Goal: Download file/media

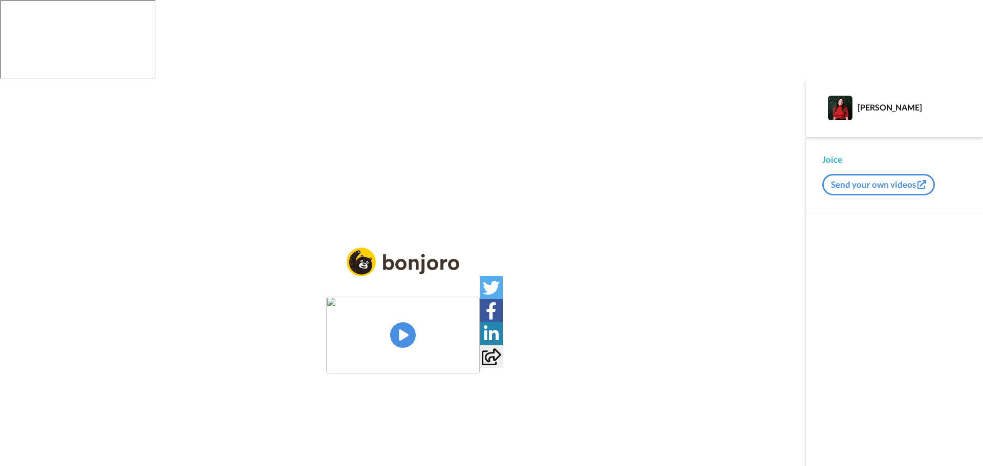
click at [420, 297] on img at bounding box center [403, 335] width 154 height 77
click at [408, 322] on icon at bounding box center [403, 335] width 27 height 27
click at [404, 322] on icon at bounding box center [403, 335] width 27 height 27
click at [409, 322] on icon at bounding box center [403, 335] width 27 height 27
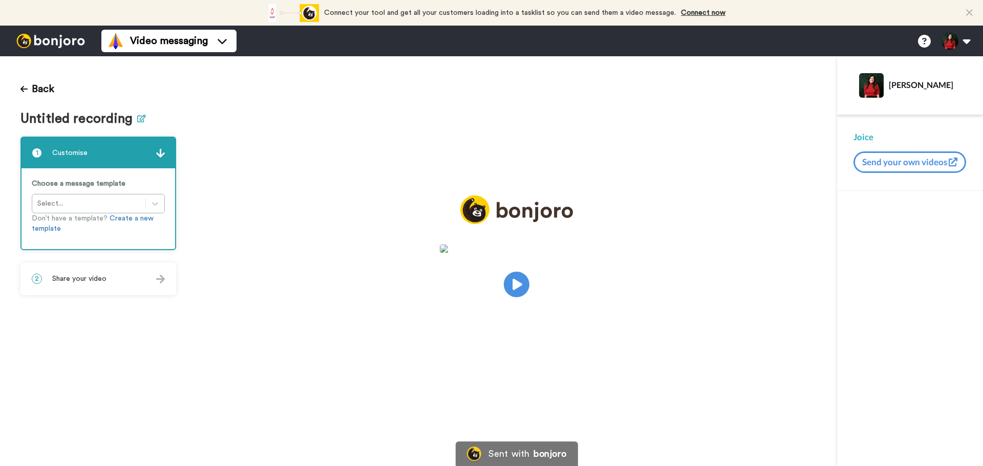
click at [138, 120] on icon at bounding box center [141, 119] width 9 height 8
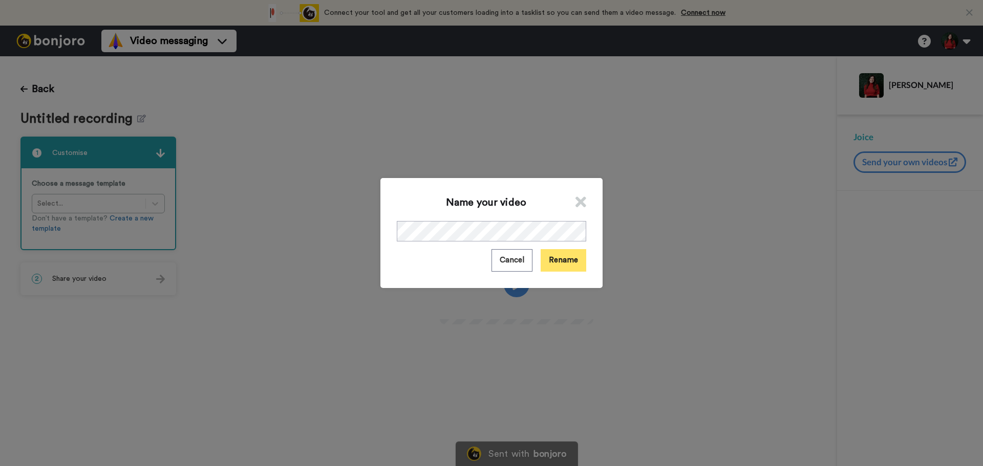
click at [550, 263] on button "Rename" at bounding box center [564, 260] width 46 height 22
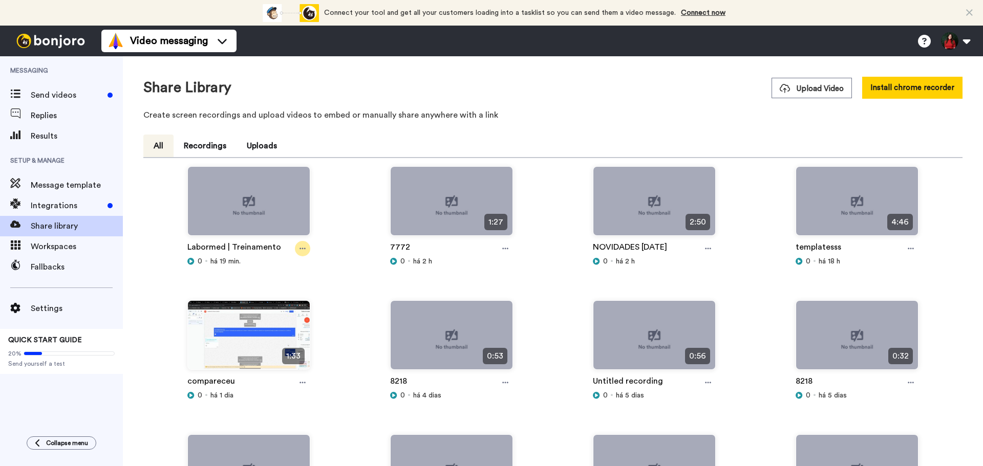
click at [299, 252] on icon at bounding box center [302, 248] width 6 height 7
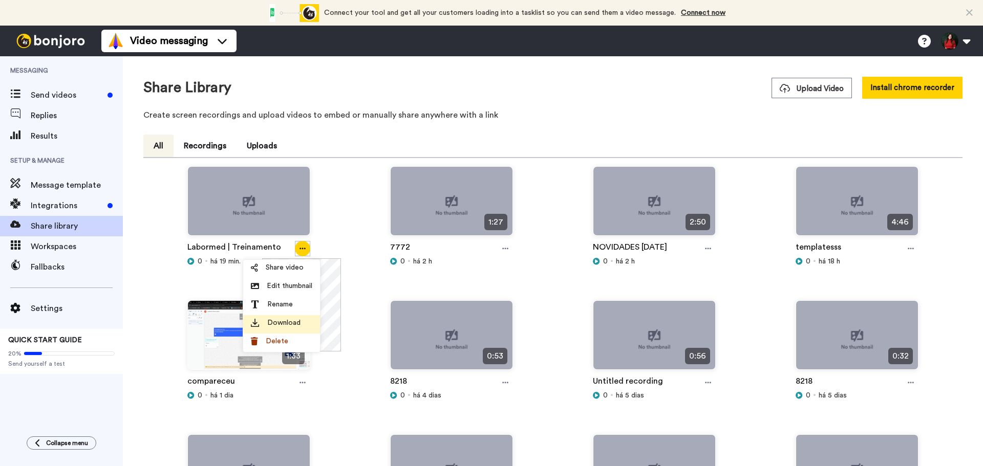
click at [291, 327] on span "Download" at bounding box center [283, 323] width 33 height 10
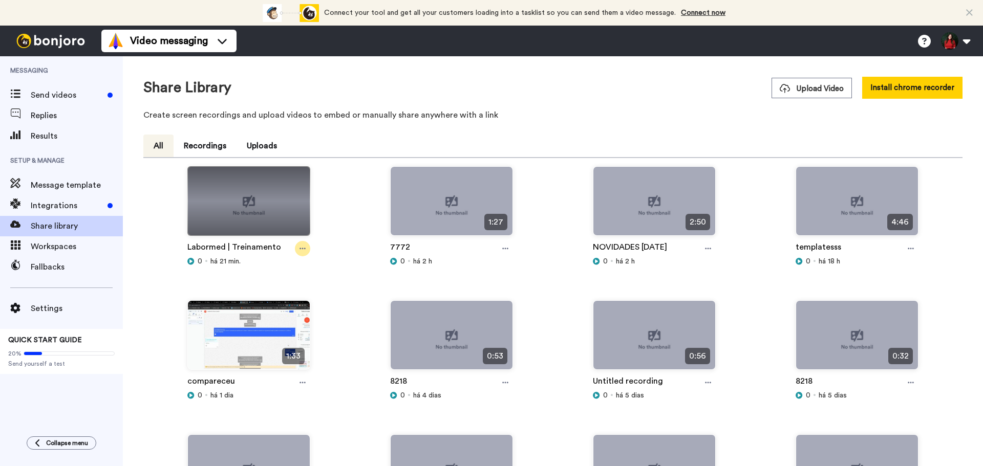
click at [295, 247] on div at bounding box center [302, 248] width 15 height 15
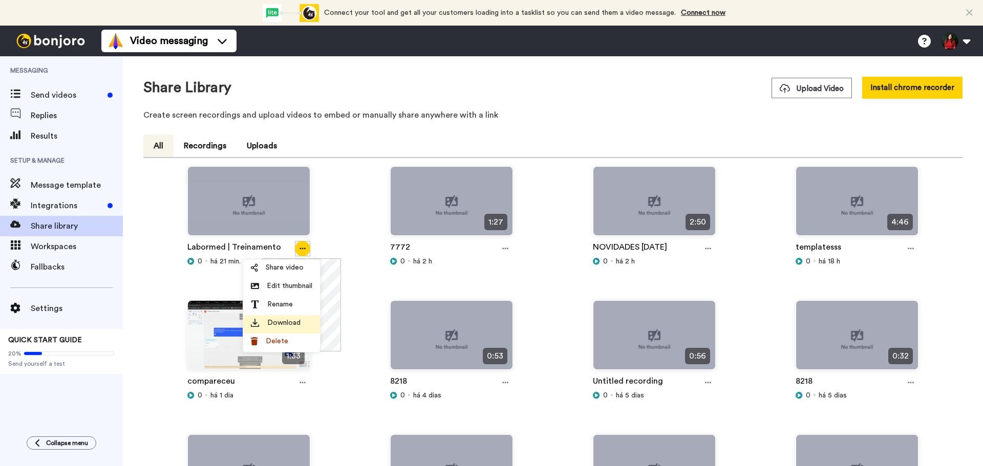
click at [297, 324] on span "Download" at bounding box center [283, 323] width 33 height 10
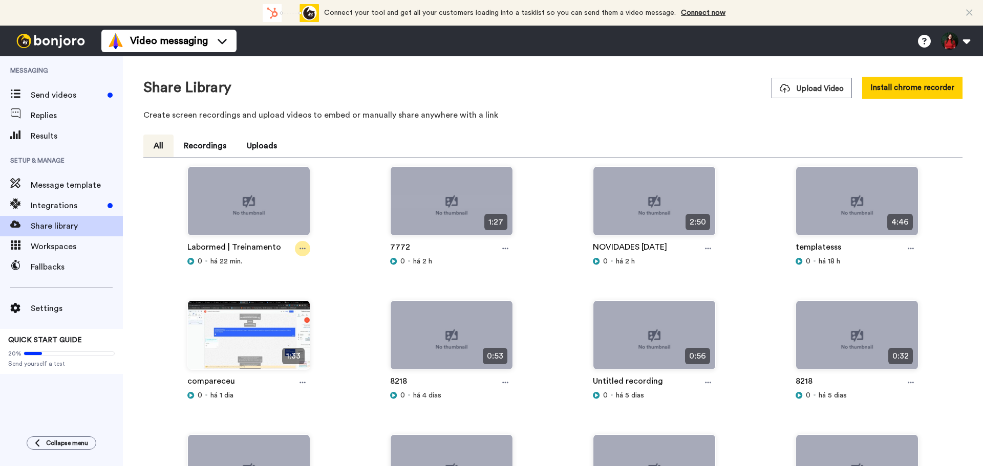
click at [304, 245] on icon at bounding box center [302, 248] width 6 height 7
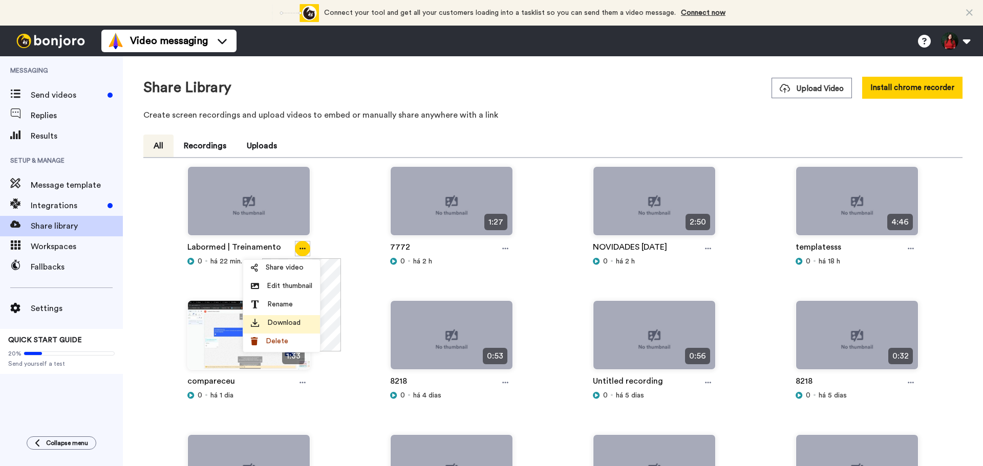
click at [303, 322] on div "Download" at bounding box center [281, 323] width 61 height 10
